Goal: Check status: Check status

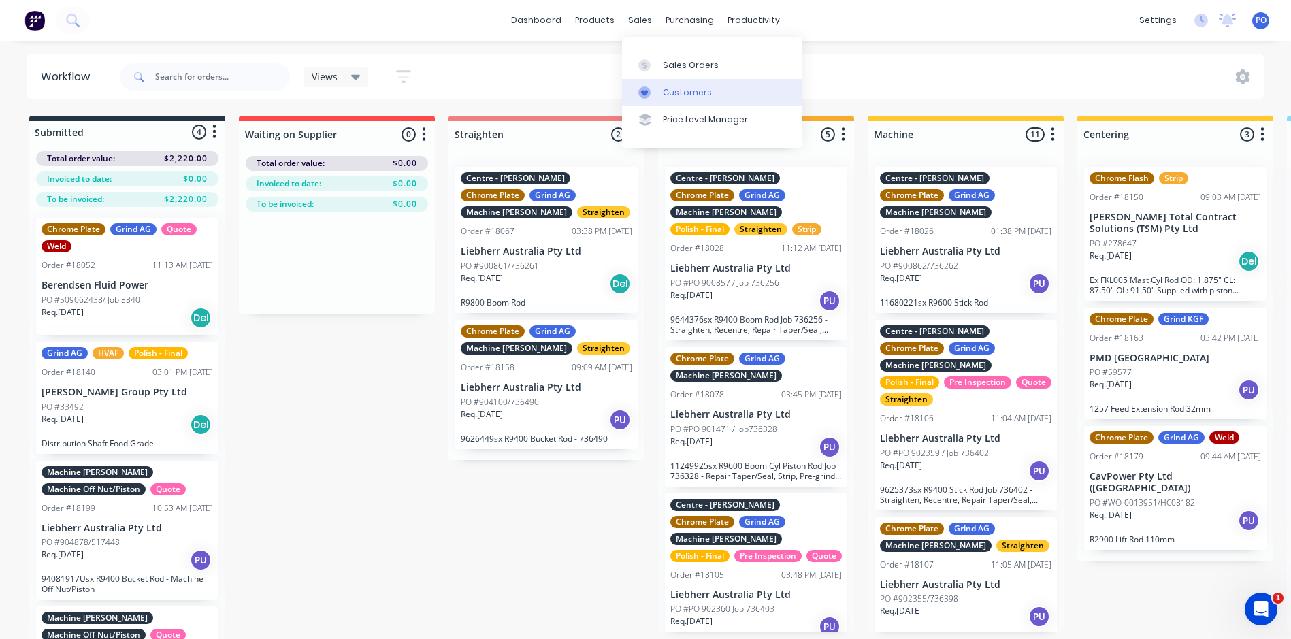
click at [678, 87] on div "Customers" at bounding box center [687, 92] width 49 height 12
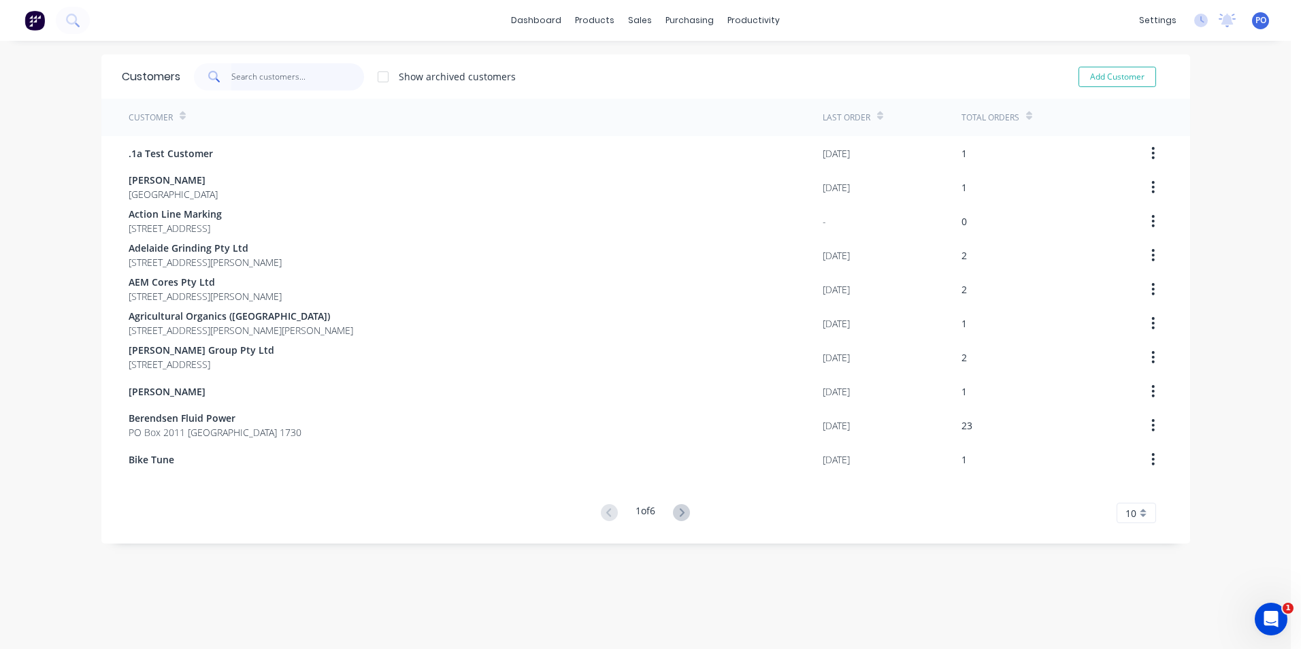
click at [243, 80] on input "text" at bounding box center [297, 76] width 133 height 27
click at [656, 64] on link "Sales Orders" at bounding box center [707, 64] width 180 height 27
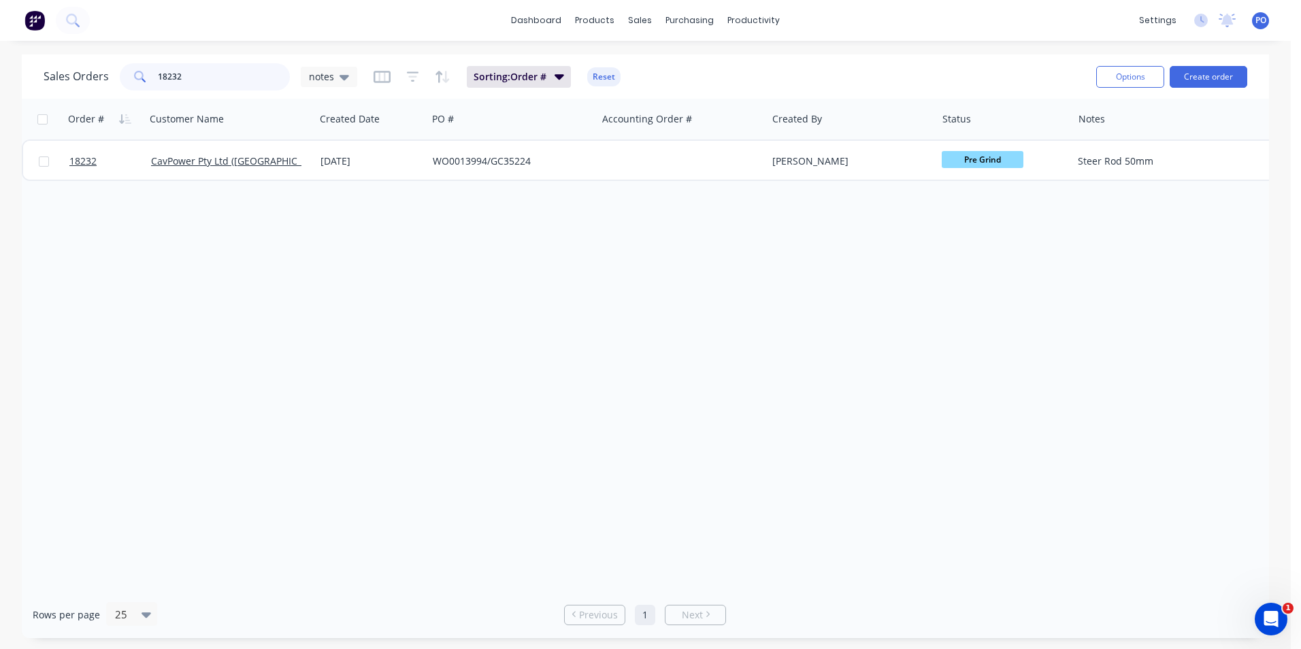
drag, startPoint x: 204, startPoint y: 79, endPoint x: 186, endPoint y: 76, distance: 18.0
click at [186, 76] on input "18232" at bounding box center [224, 76] width 133 height 27
click at [636, 23] on div "sales" at bounding box center [639, 20] width 37 height 20
click at [671, 94] on div "Customers" at bounding box center [687, 92] width 49 height 12
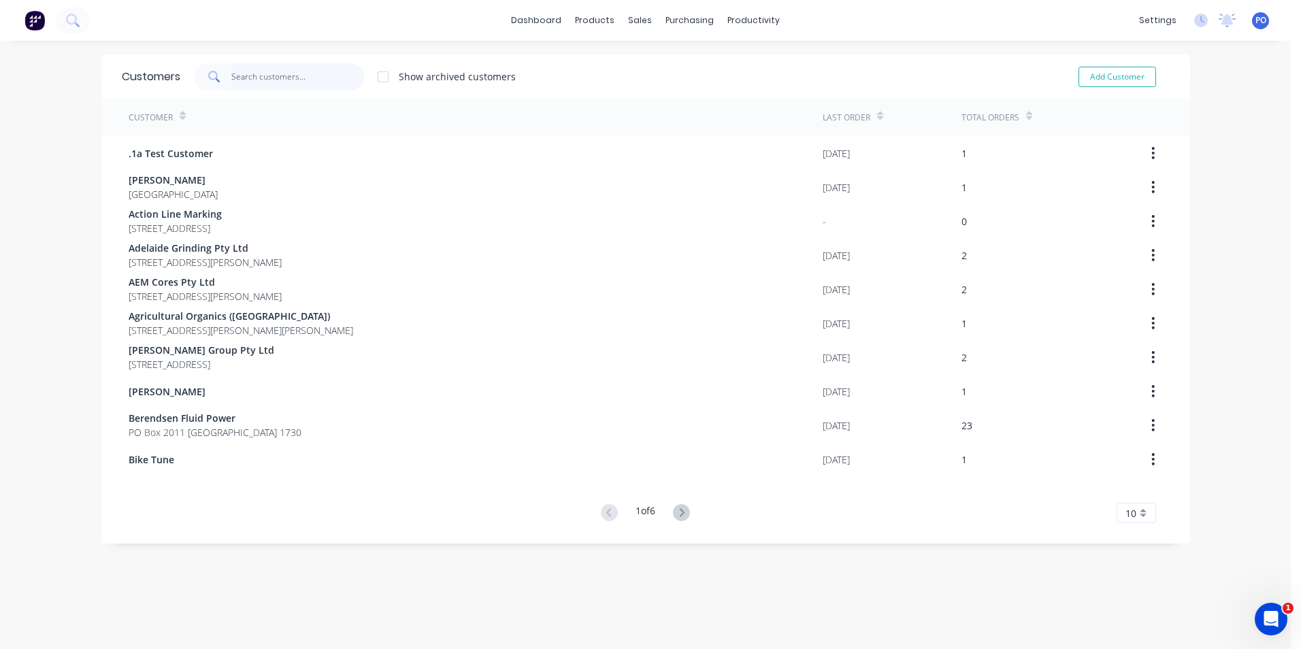
click at [257, 76] on input "text" at bounding box center [297, 76] width 133 height 27
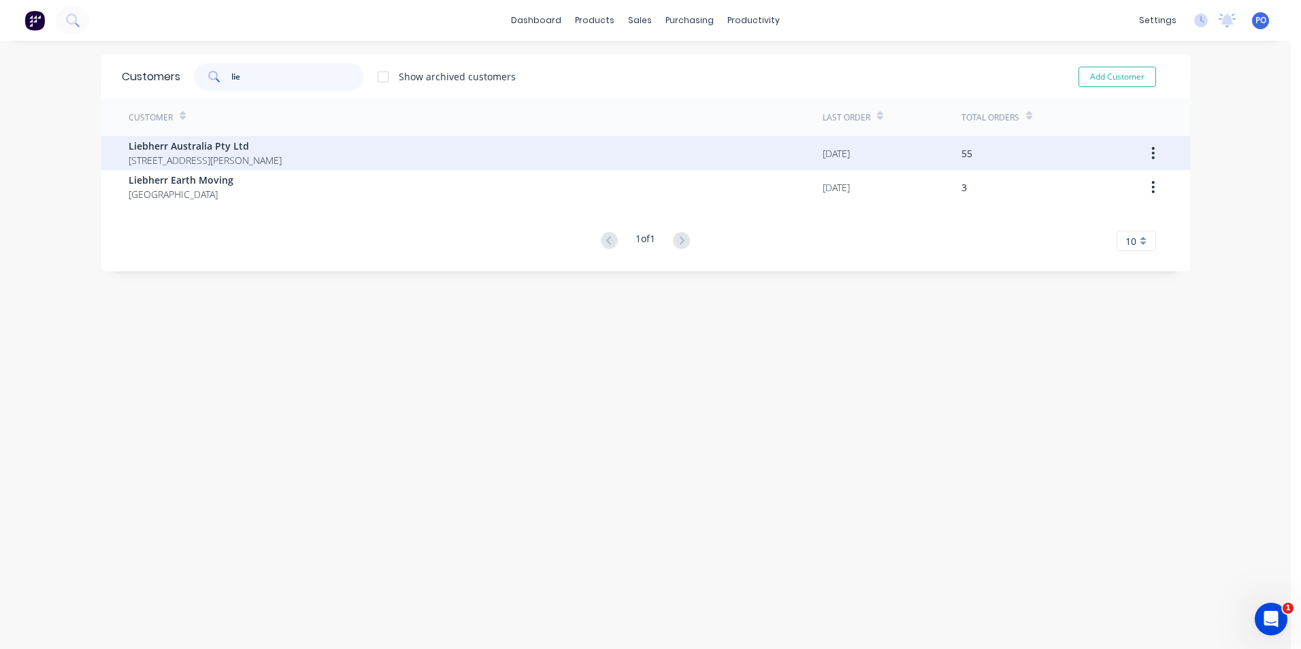
type input "lie"
click at [345, 153] on div "Liebherr Australia Pty Ltd [STREET_ADDRESS][PERSON_NAME]" at bounding box center [476, 153] width 694 height 34
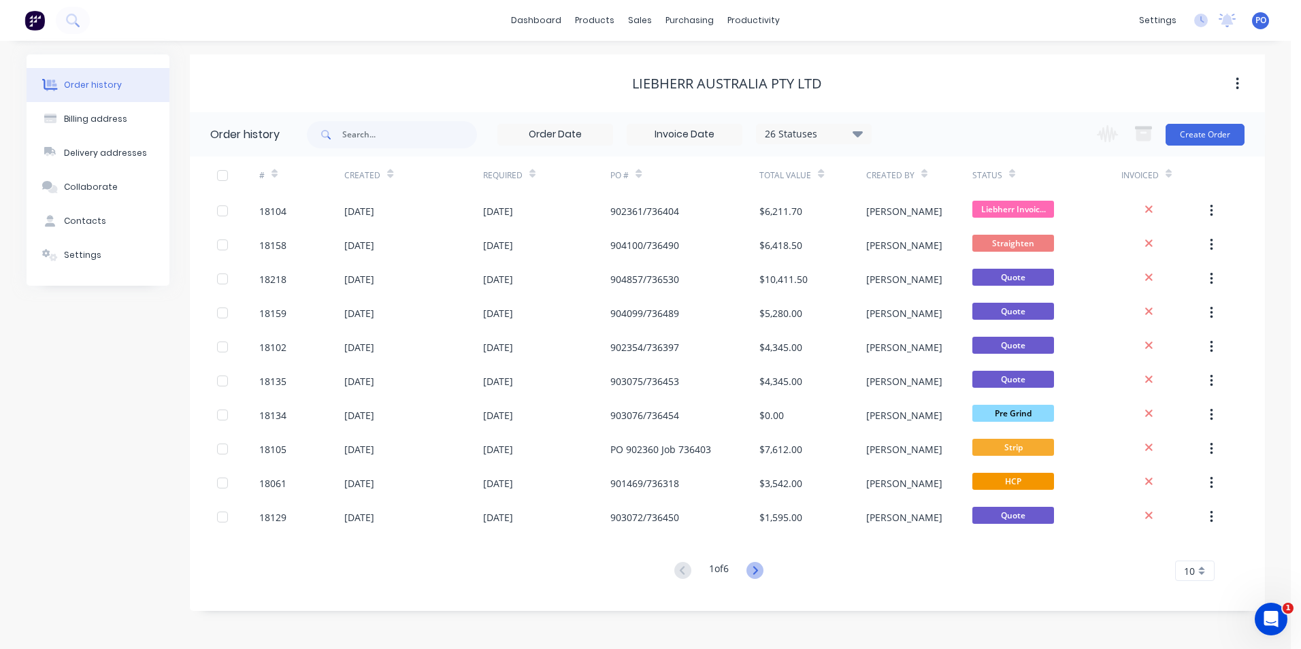
click at [756, 572] on icon at bounding box center [755, 570] width 17 height 17
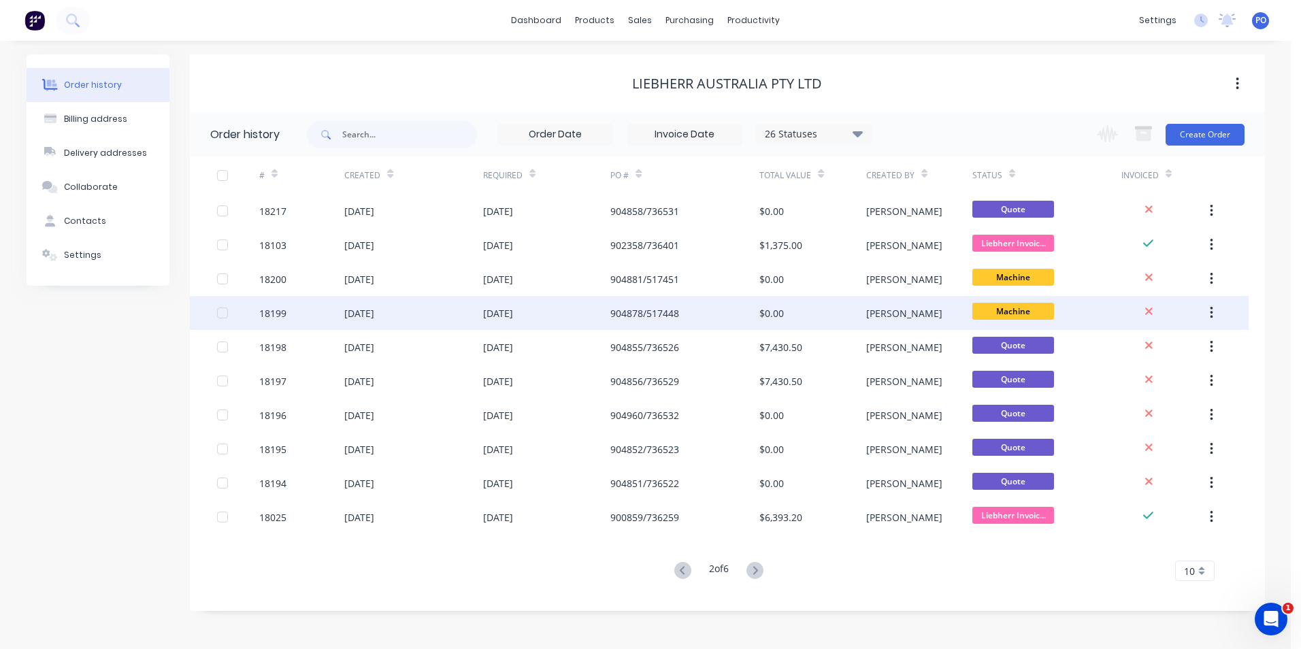
click at [559, 316] on div "[DATE]" at bounding box center [547, 313] width 128 height 34
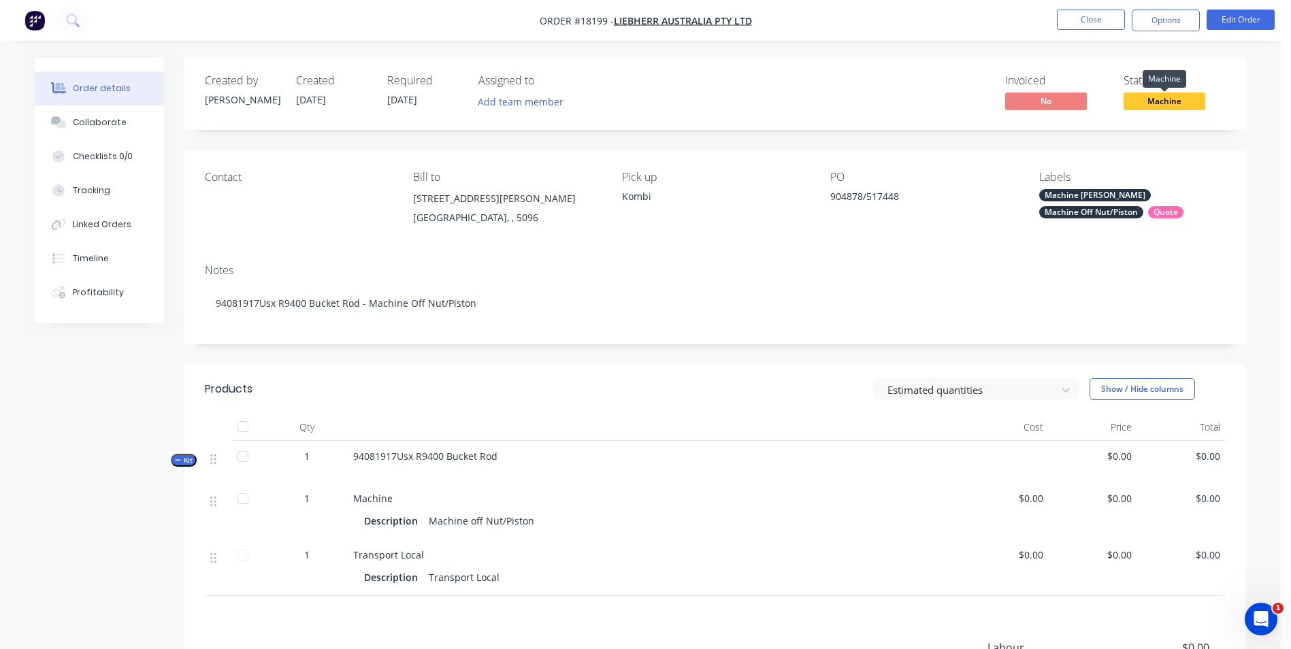
click at [1184, 101] on span "Machine" at bounding box center [1165, 101] width 82 height 17
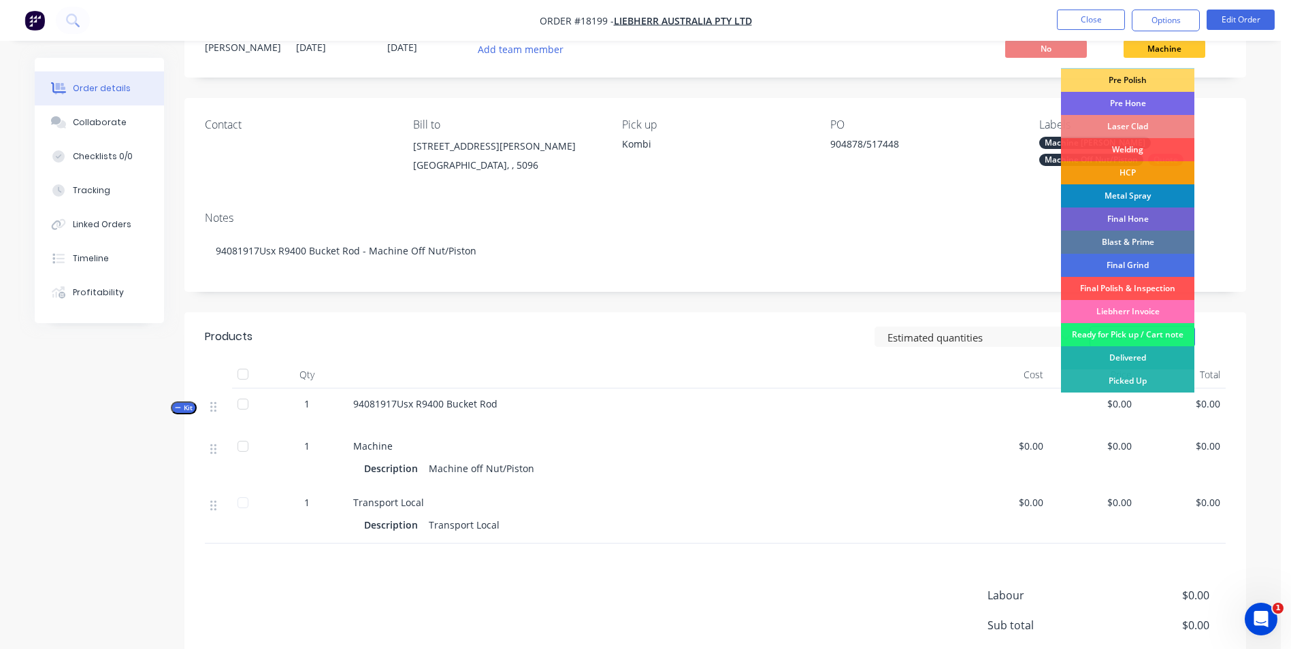
scroll to position [68, 0]
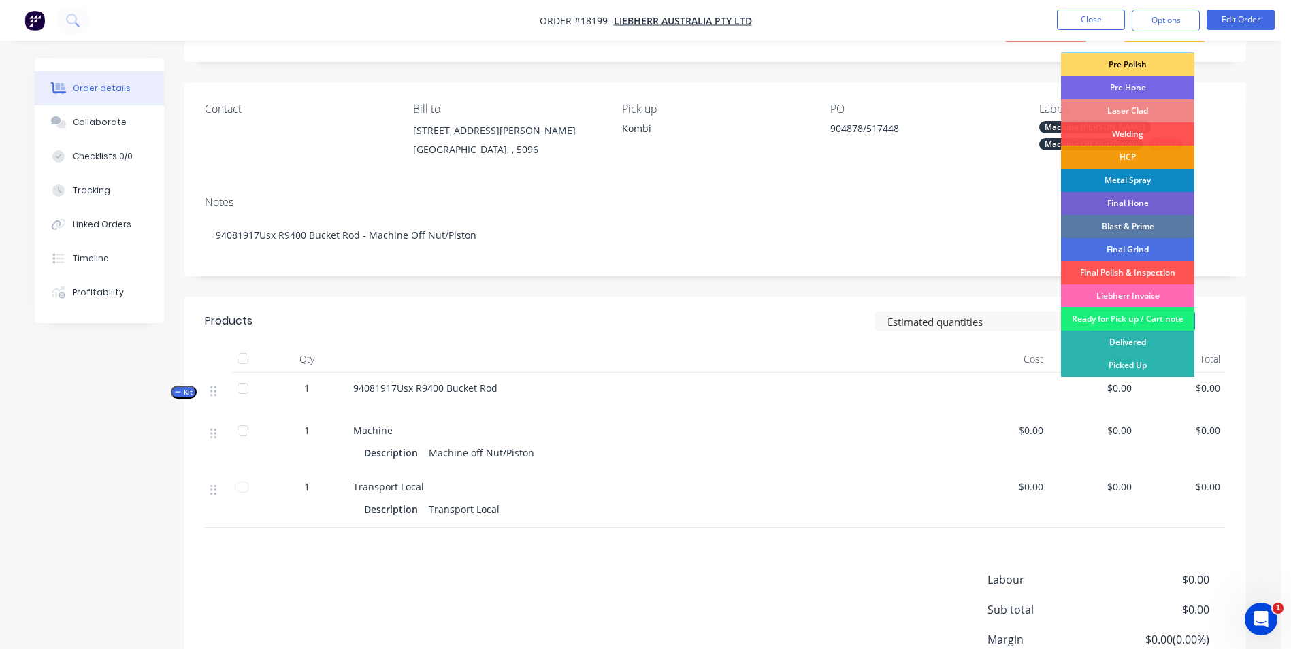
click at [1154, 294] on div "Liebherr Invoice" at bounding box center [1127, 296] width 133 height 23
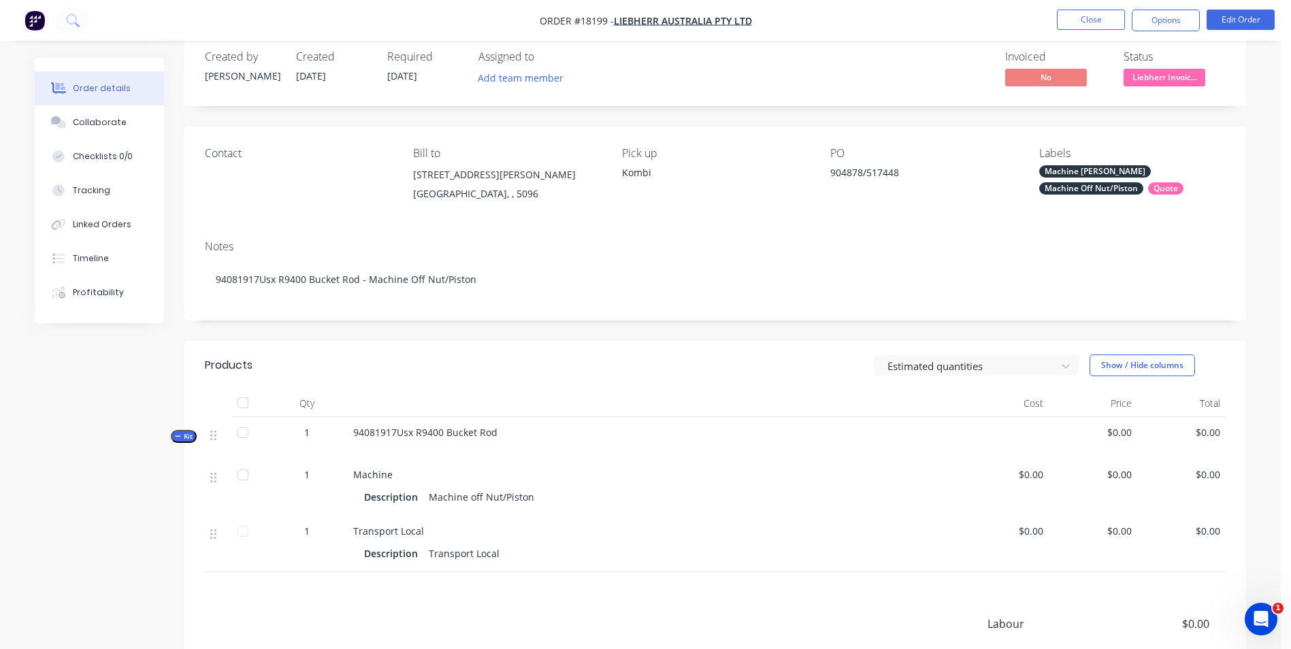
scroll to position [0, 0]
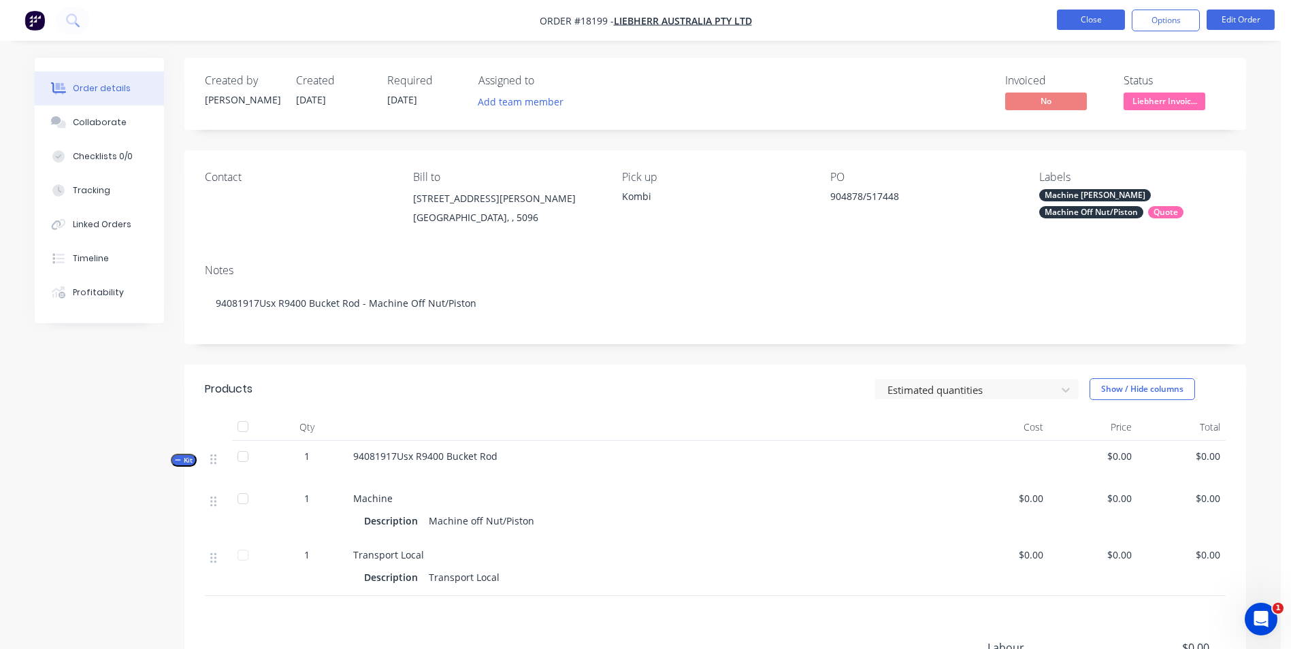
click at [1099, 21] on button "Close" at bounding box center [1091, 20] width 68 height 20
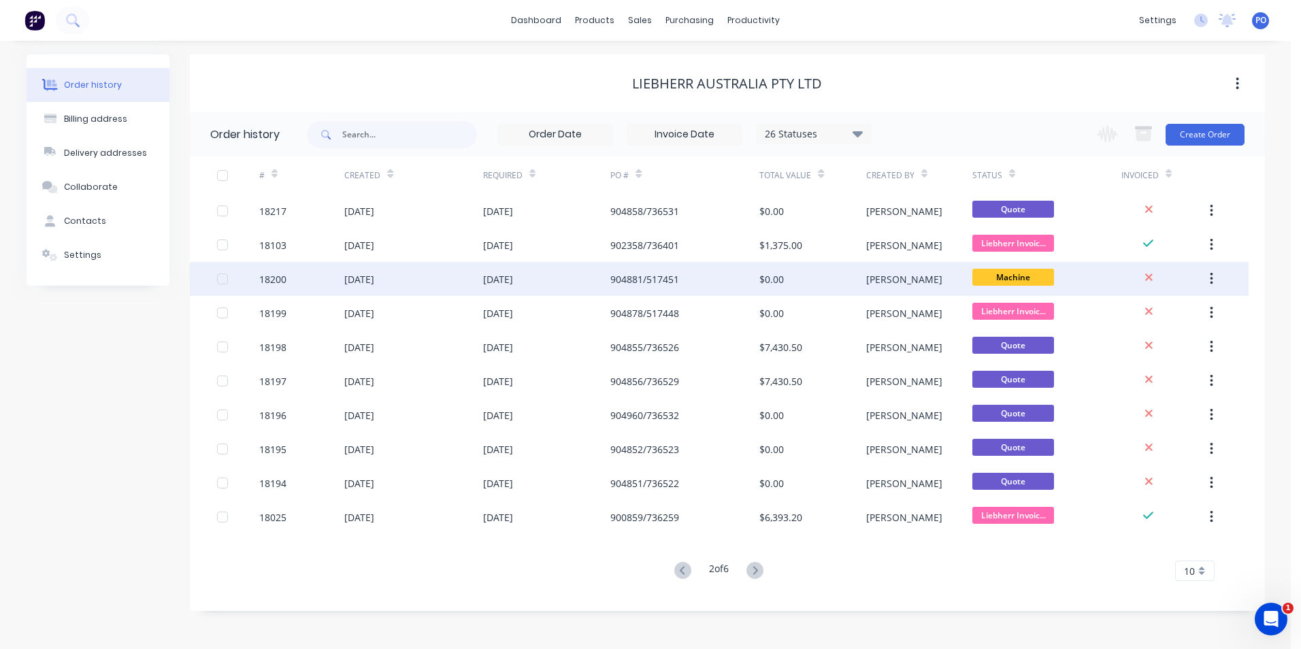
click at [1048, 279] on span "Machine" at bounding box center [1014, 277] width 82 height 17
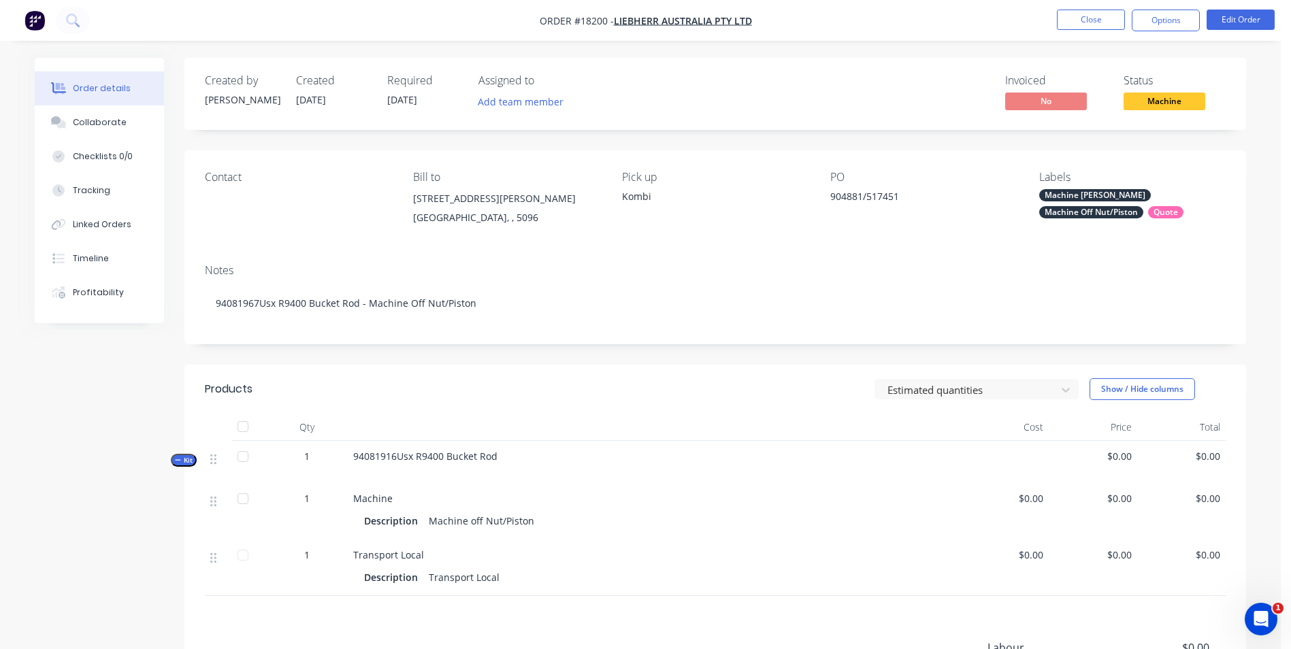
click at [1173, 104] on span "Machine" at bounding box center [1165, 101] width 82 height 17
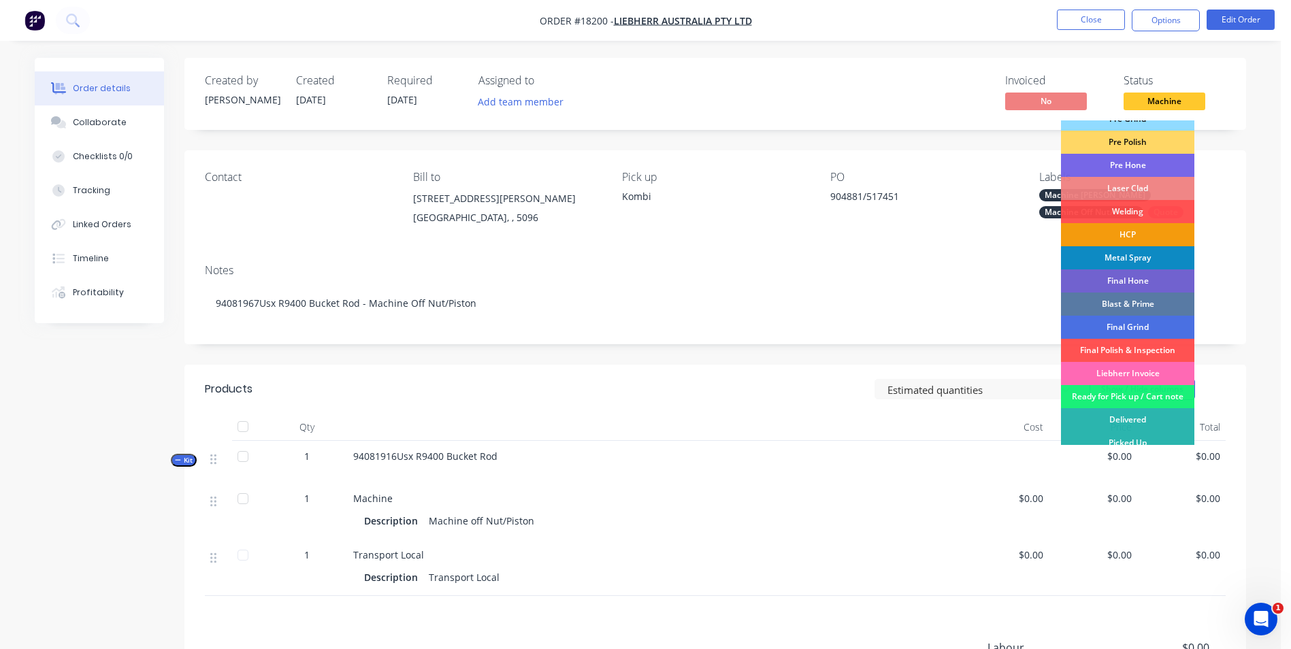
scroll to position [138, 0]
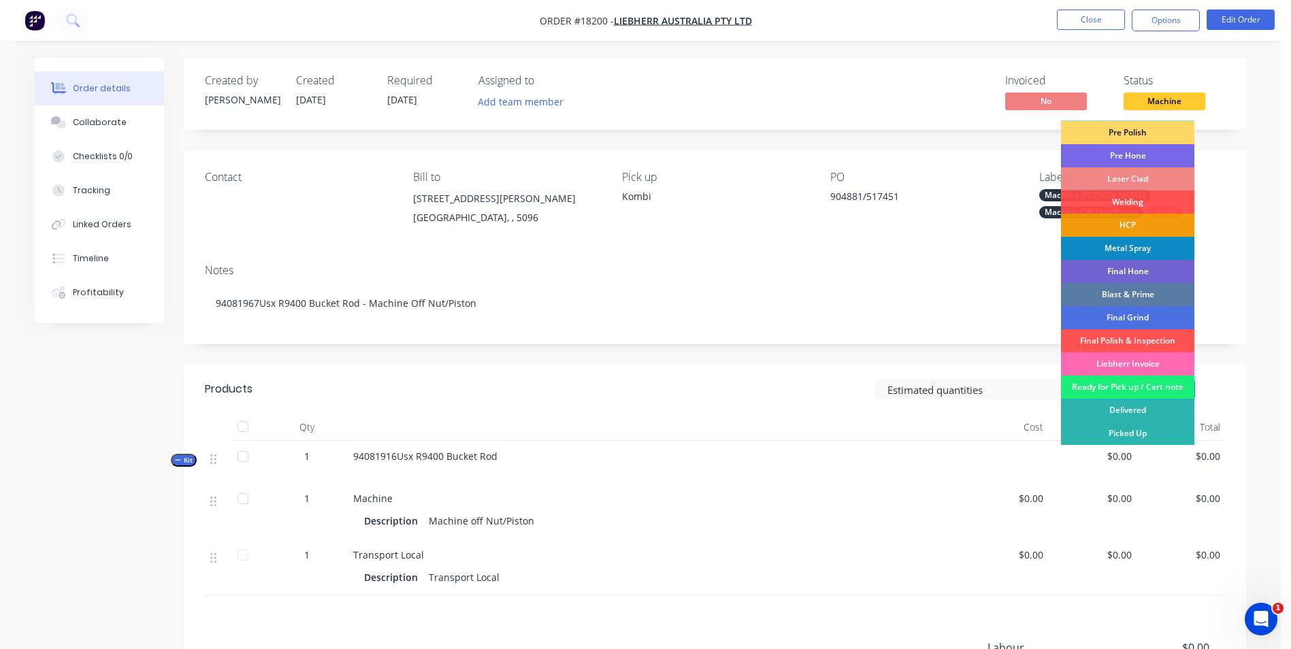
click at [1146, 368] on div "Liebherr Invoice" at bounding box center [1127, 364] width 133 height 23
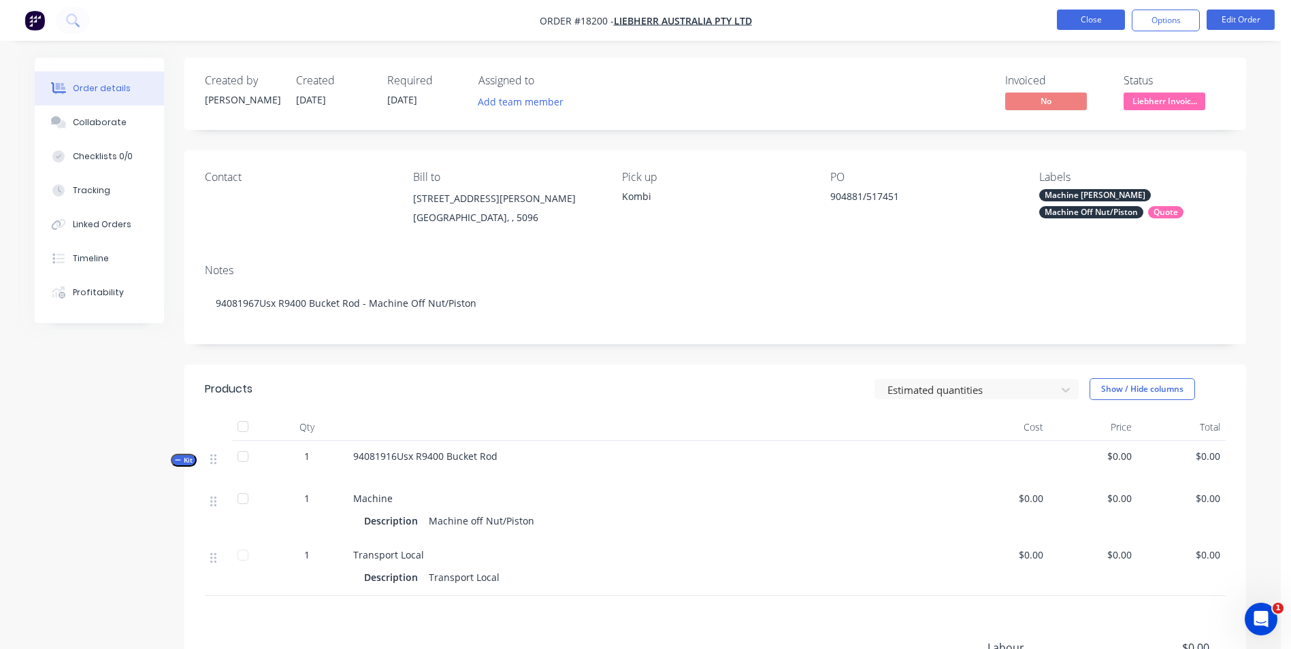
click at [1100, 23] on button "Close" at bounding box center [1091, 20] width 68 height 20
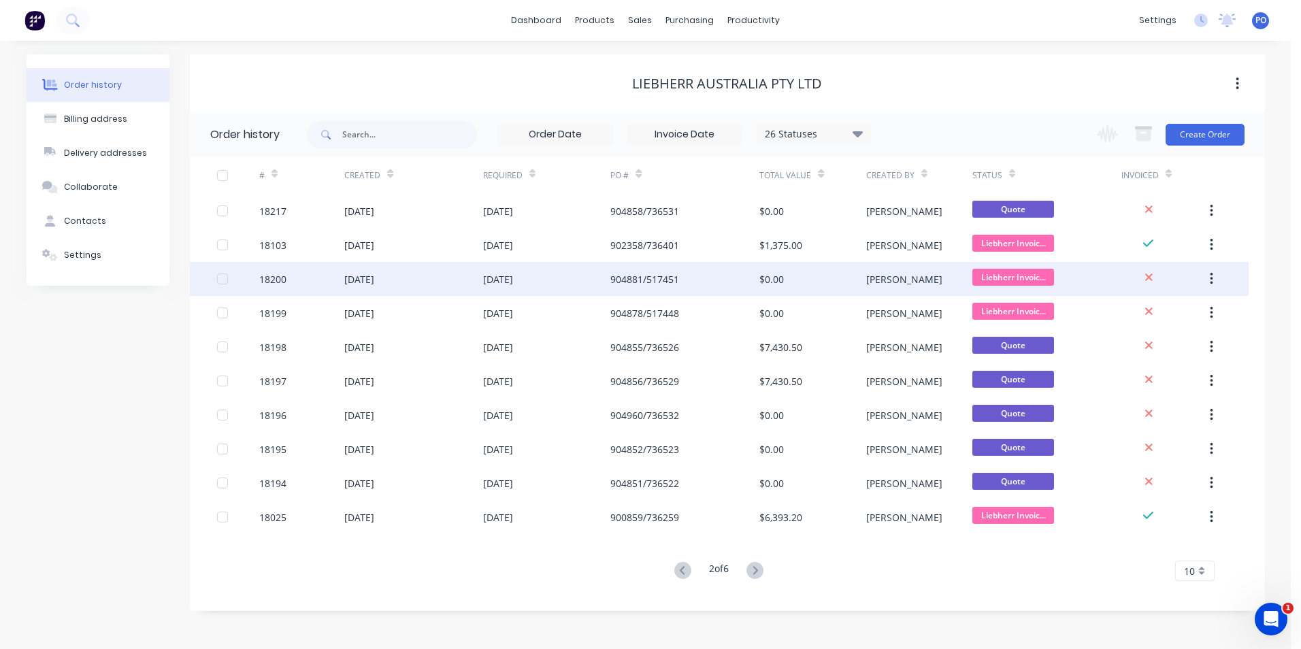
click at [724, 280] on div "904881/517451" at bounding box center [685, 279] width 149 height 34
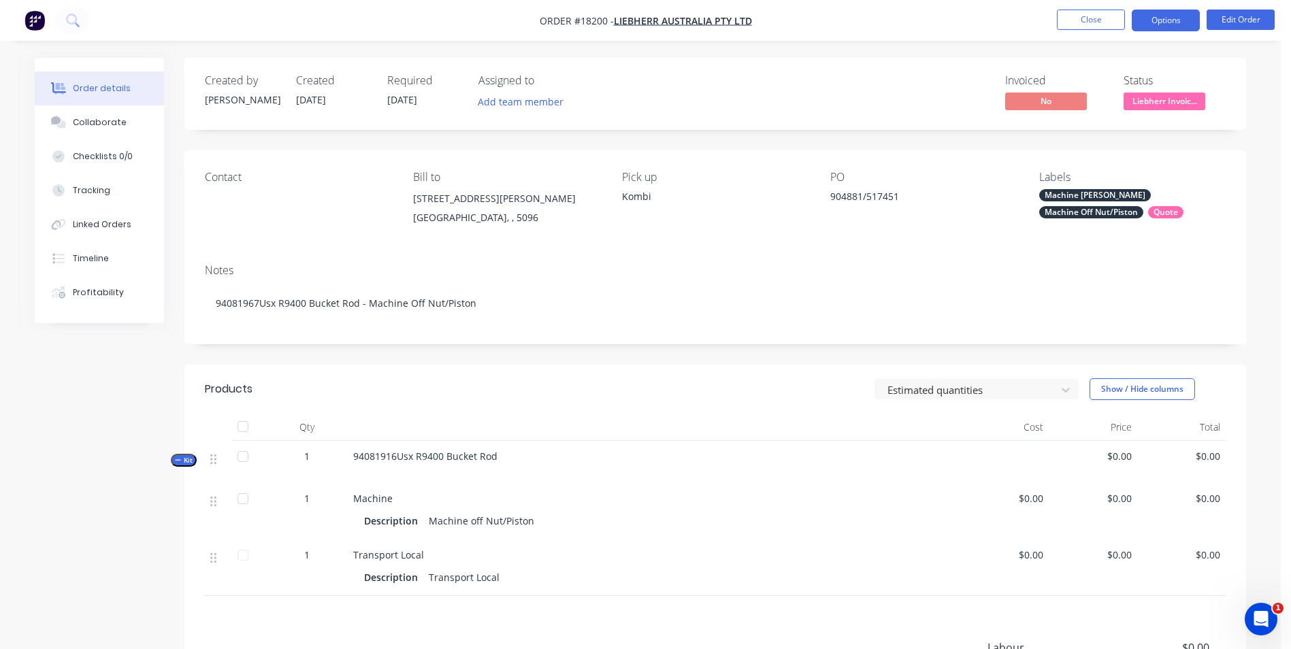
click at [1169, 30] on button "Options" at bounding box center [1166, 21] width 68 height 22
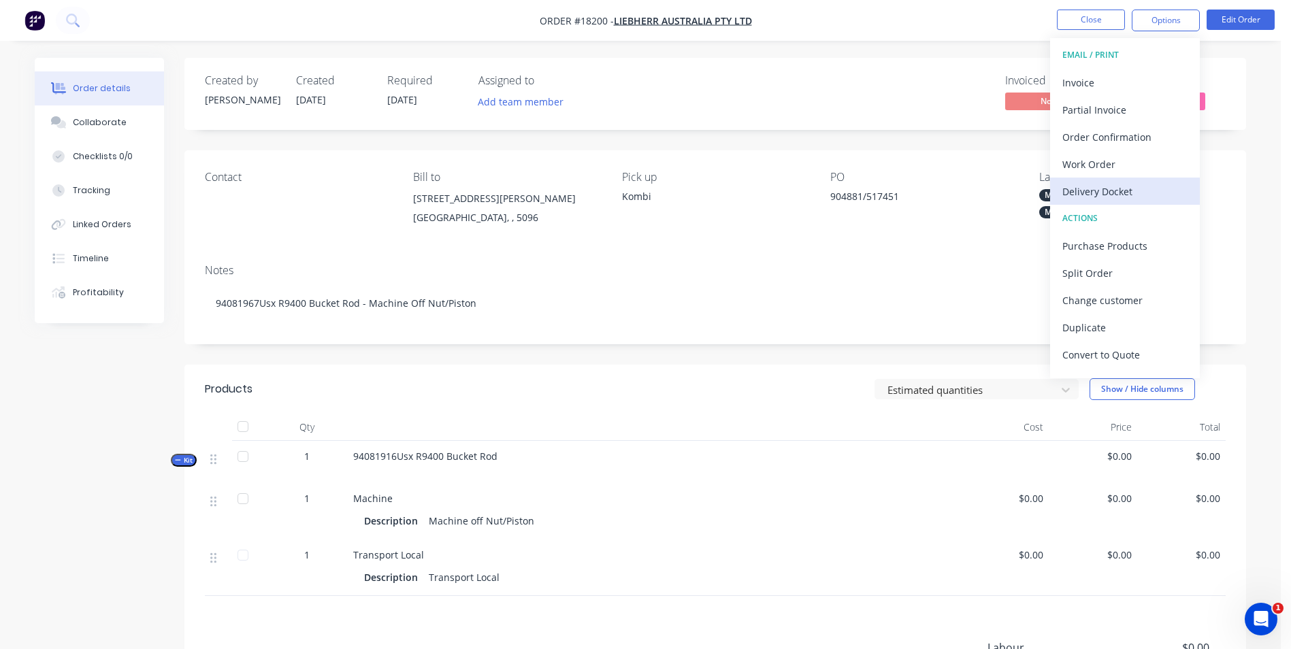
click at [1148, 198] on div "Delivery Docket" at bounding box center [1125, 192] width 125 height 20
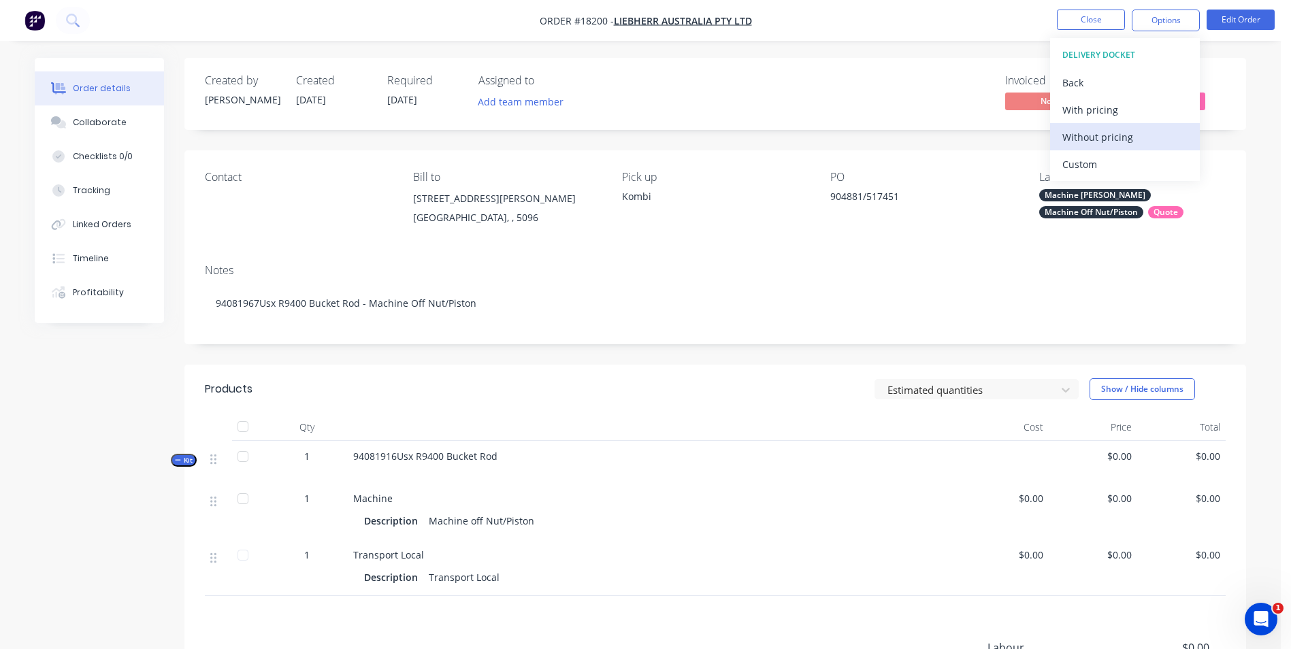
click at [1158, 137] on div "Without pricing" at bounding box center [1125, 137] width 125 height 20
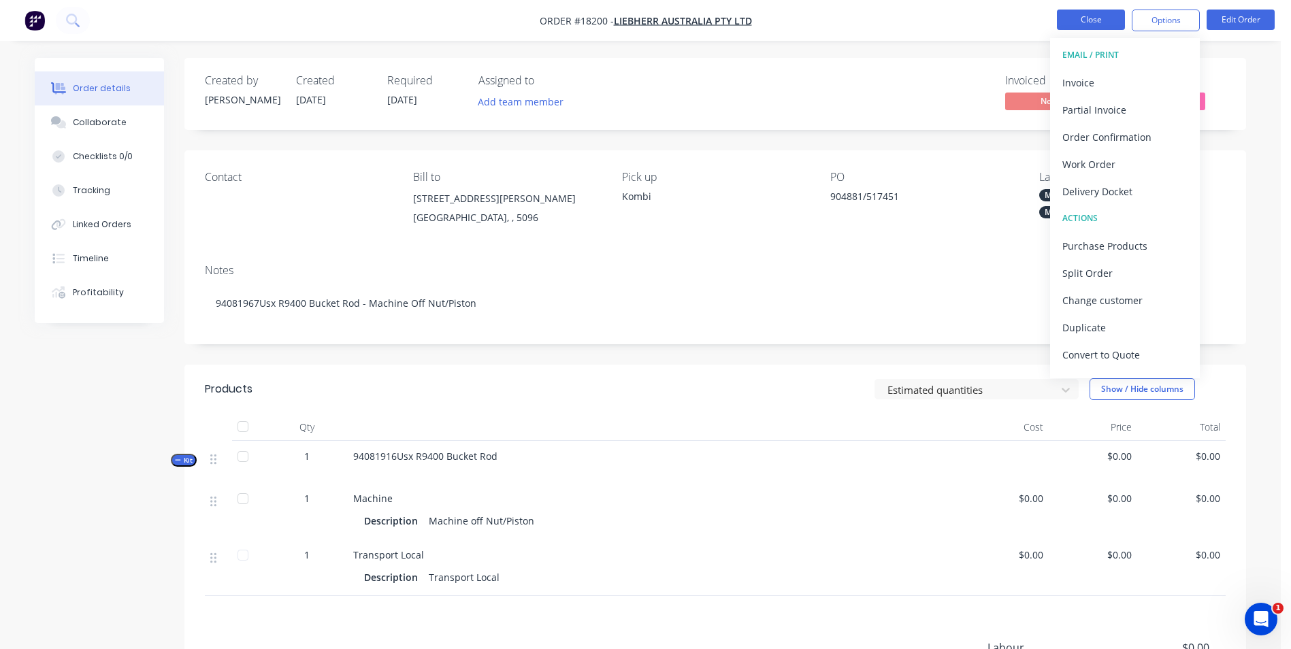
click at [1088, 25] on button "Close" at bounding box center [1091, 20] width 68 height 20
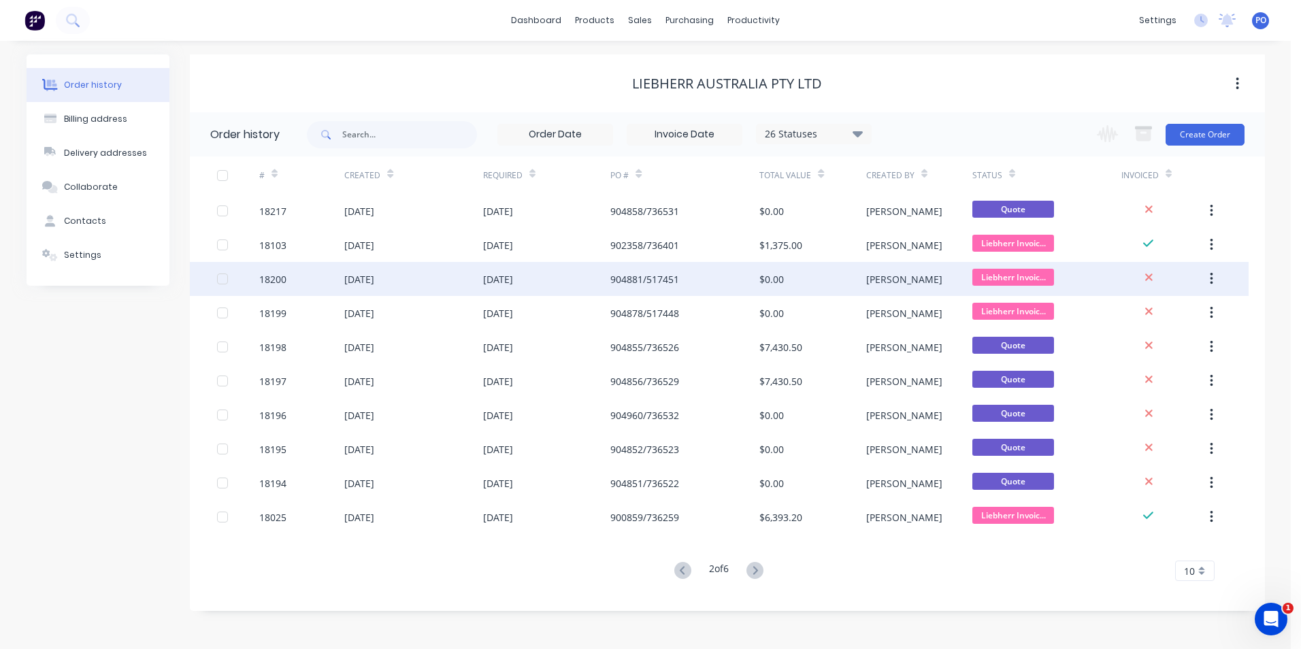
click at [726, 282] on div "904881/517451" at bounding box center [685, 279] width 149 height 34
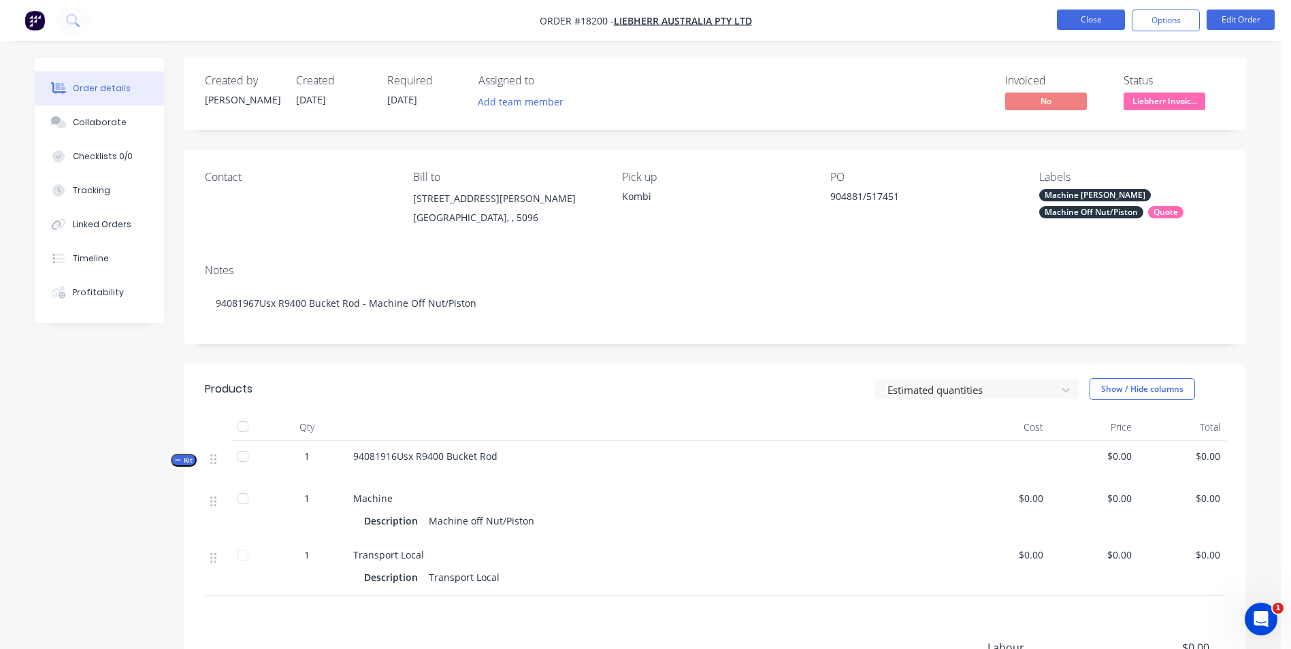
click at [1079, 26] on button "Close" at bounding box center [1091, 20] width 68 height 20
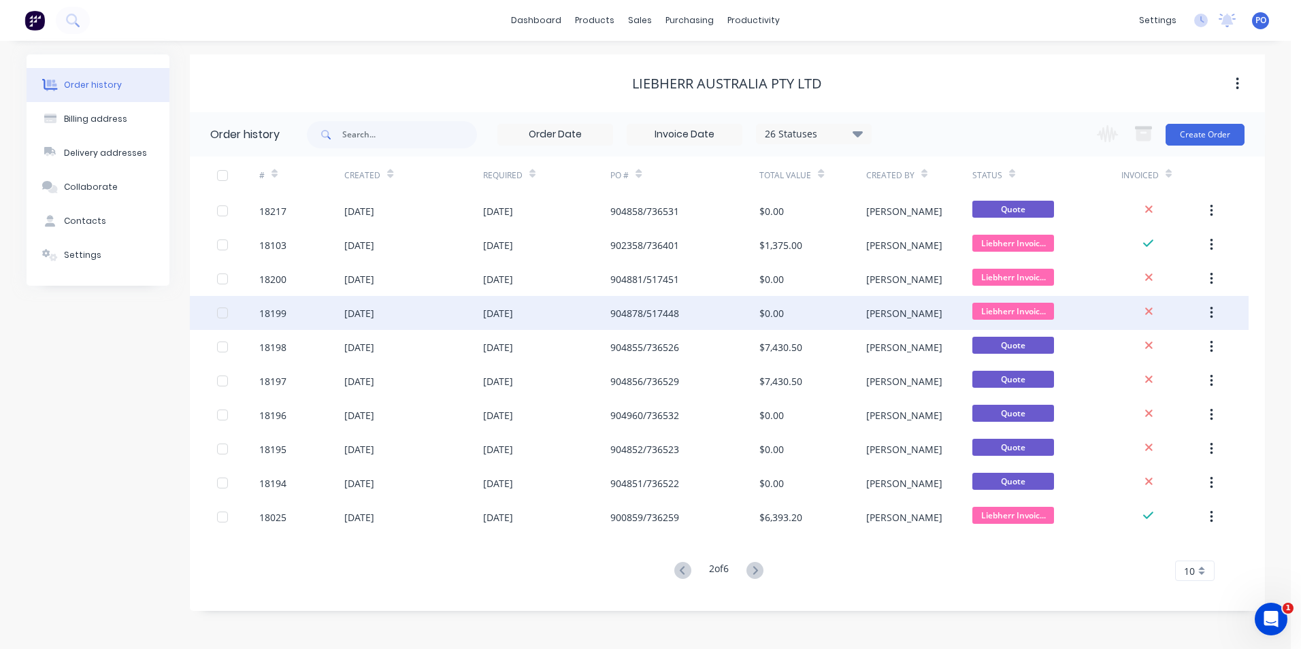
click at [456, 320] on div "[DATE]" at bounding box center [413, 313] width 138 height 34
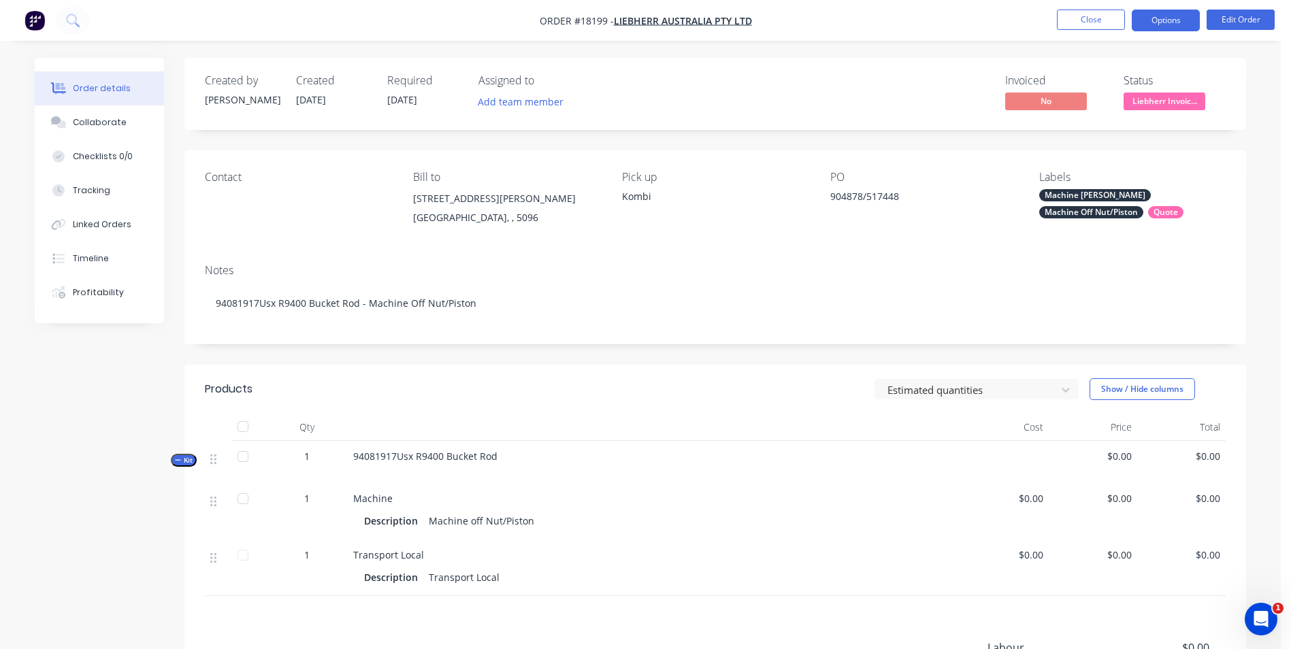
click at [1163, 25] on button "Options" at bounding box center [1166, 21] width 68 height 22
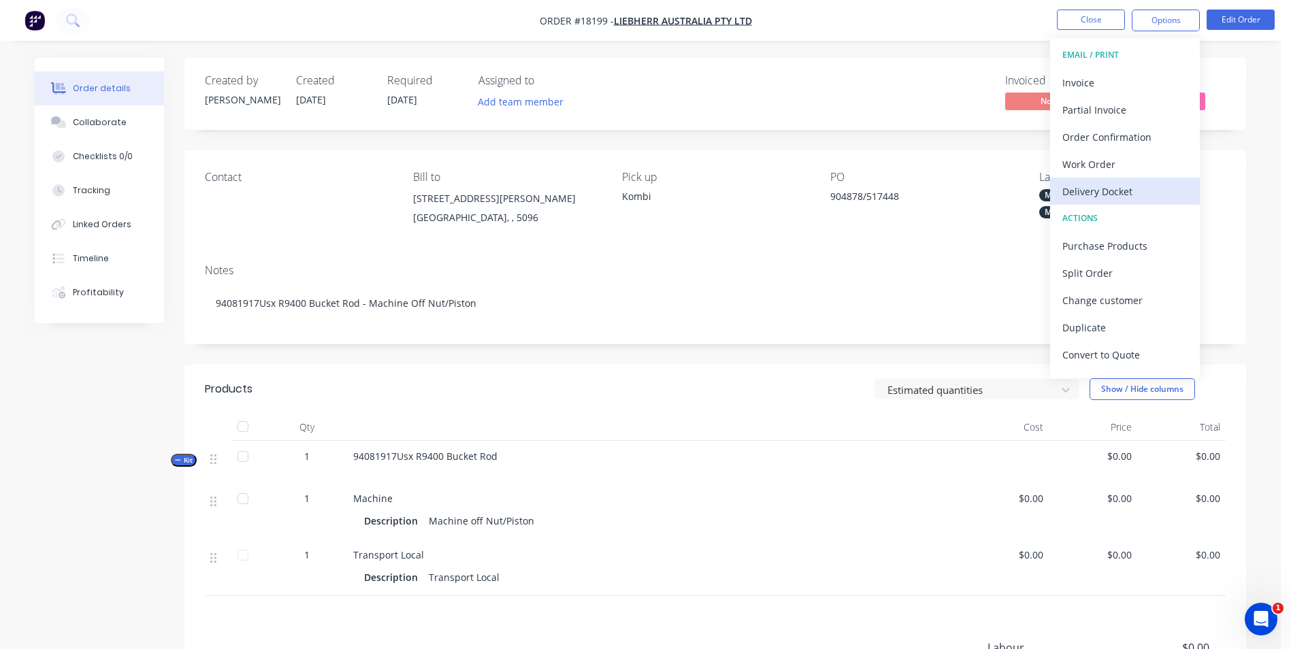
click at [1143, 189] on div "Delivery Docket" at bounding box center [1125, 192] width 125 height 20
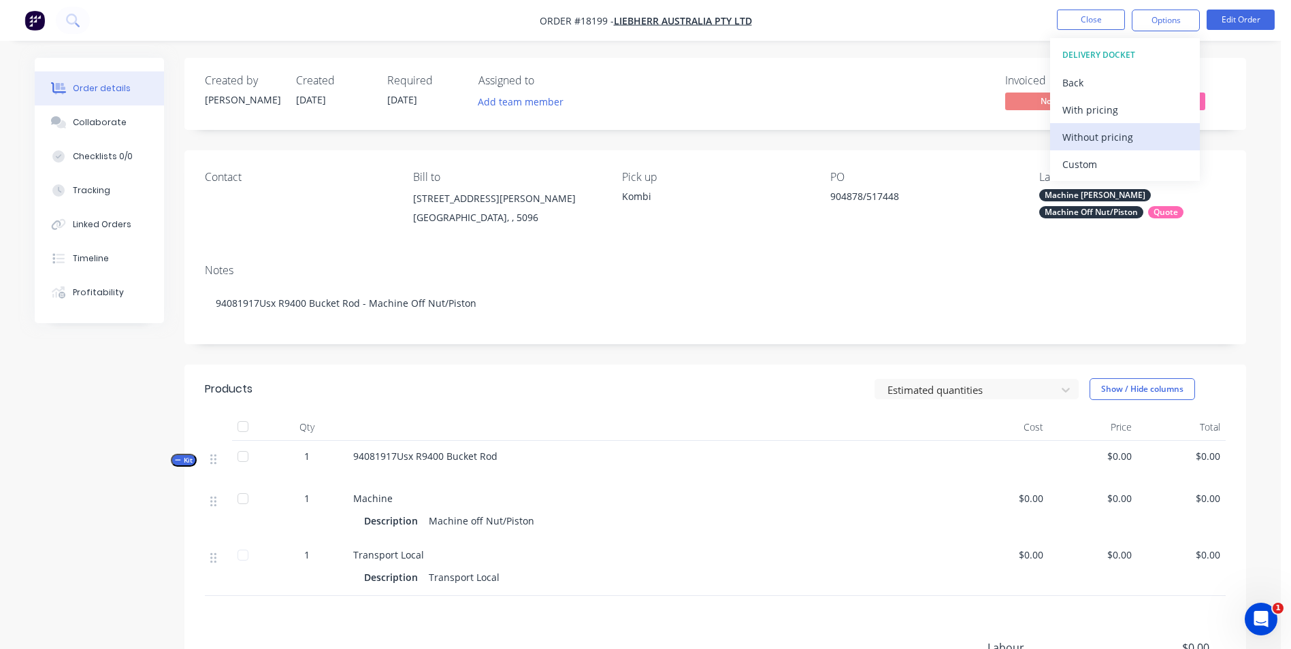
click at [1139, 137] on div "Without pricing" at bounding box center [1125, 137] width 125 height 20
